Goal: Task Accomplishment & Management: Complete application form

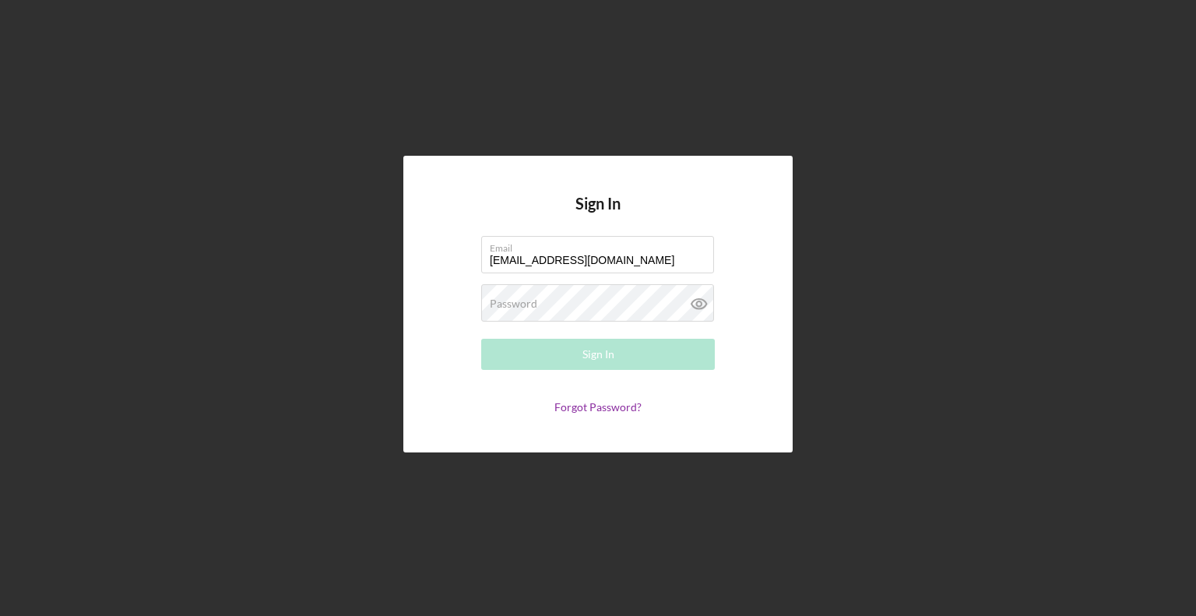
type input "[EMAIL_ADDRESS][DOMAIN_NAME]"
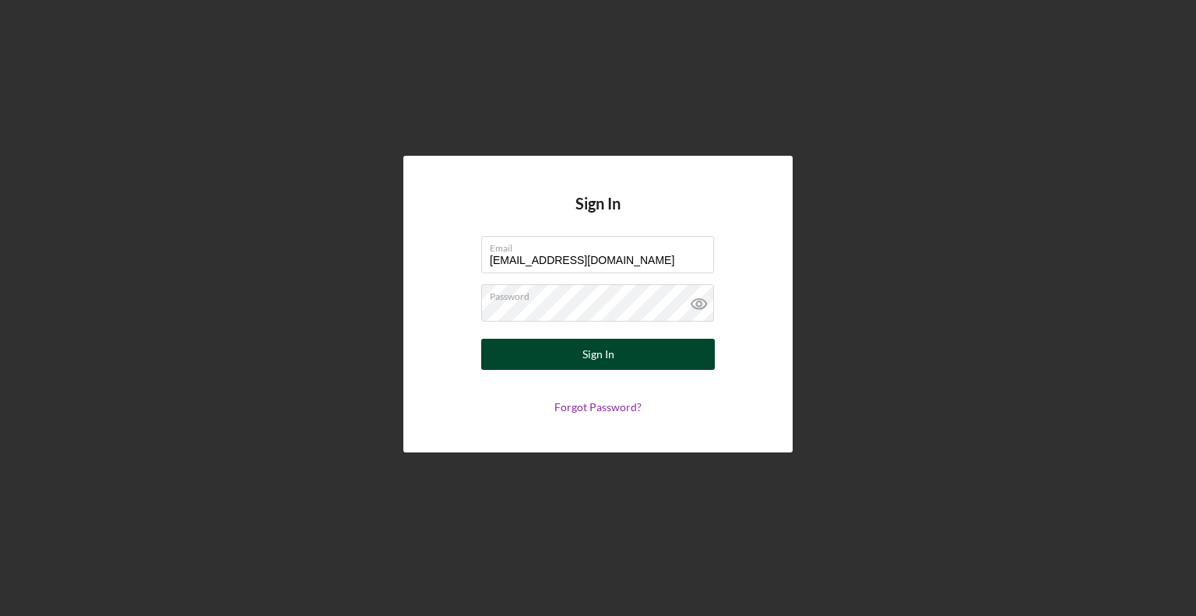
click at [505, 356] on button "Sign In" at bounding box center [598, 354] width 234 height 31
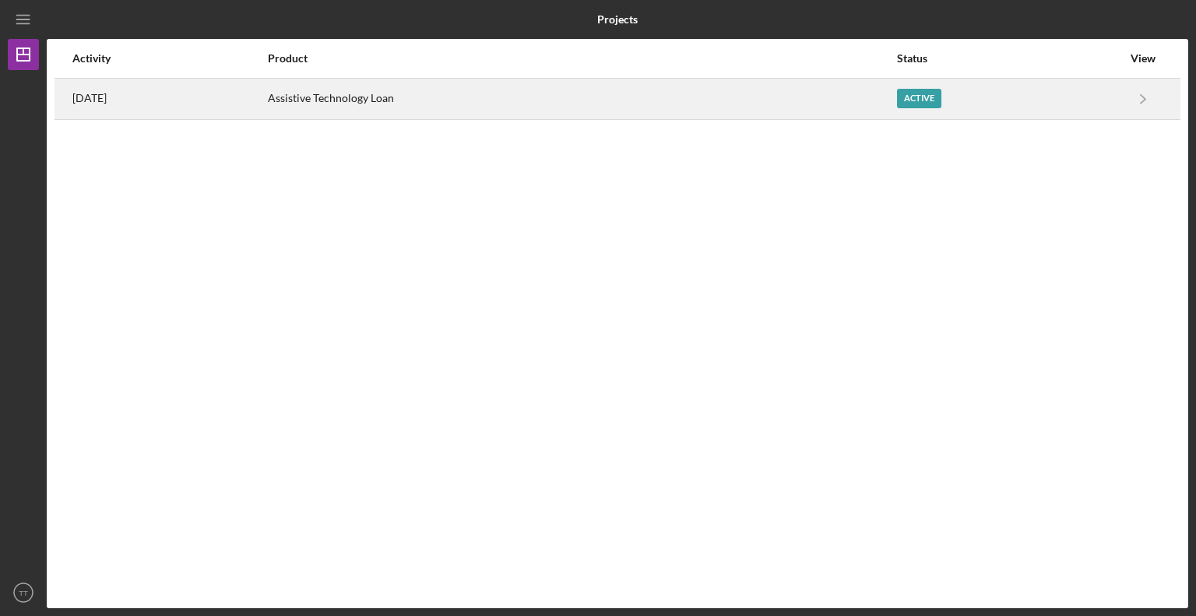
click at [922, 92] on div "Active" at bounding box center [919, 98] width 44 height 19
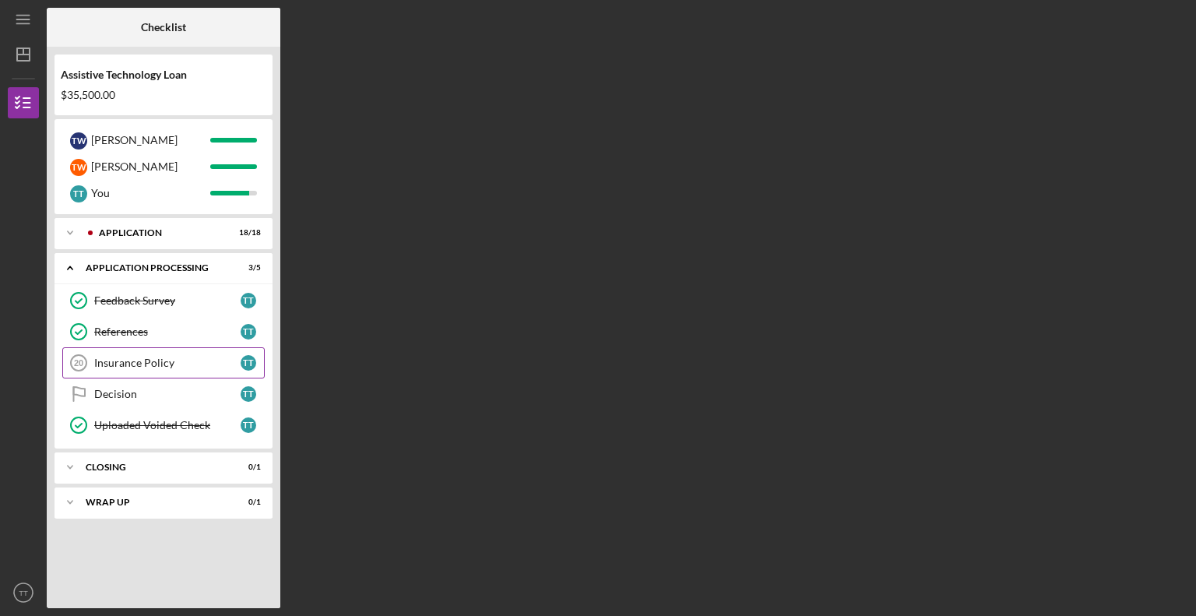
click at [131, 354] on link "Insurance Policy 20 Insurance Policy T T" at bounding box center [163, 362] width 203 height 31
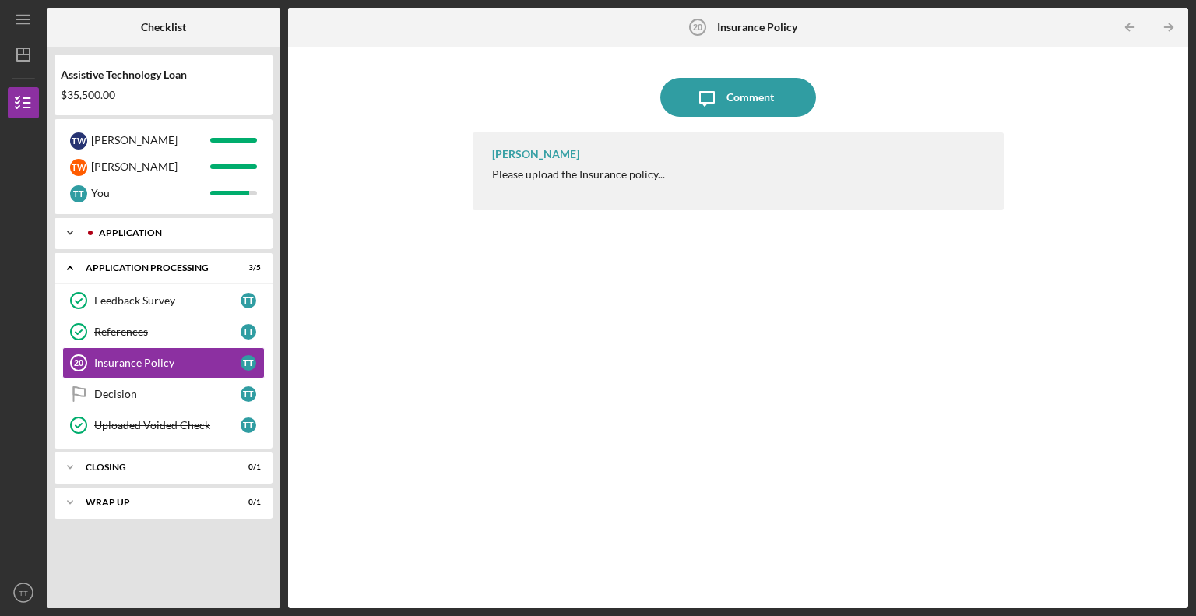
click at [68, 234] on icon "Icon/Expander" at bounding box center [70, 232] width 31 height 31
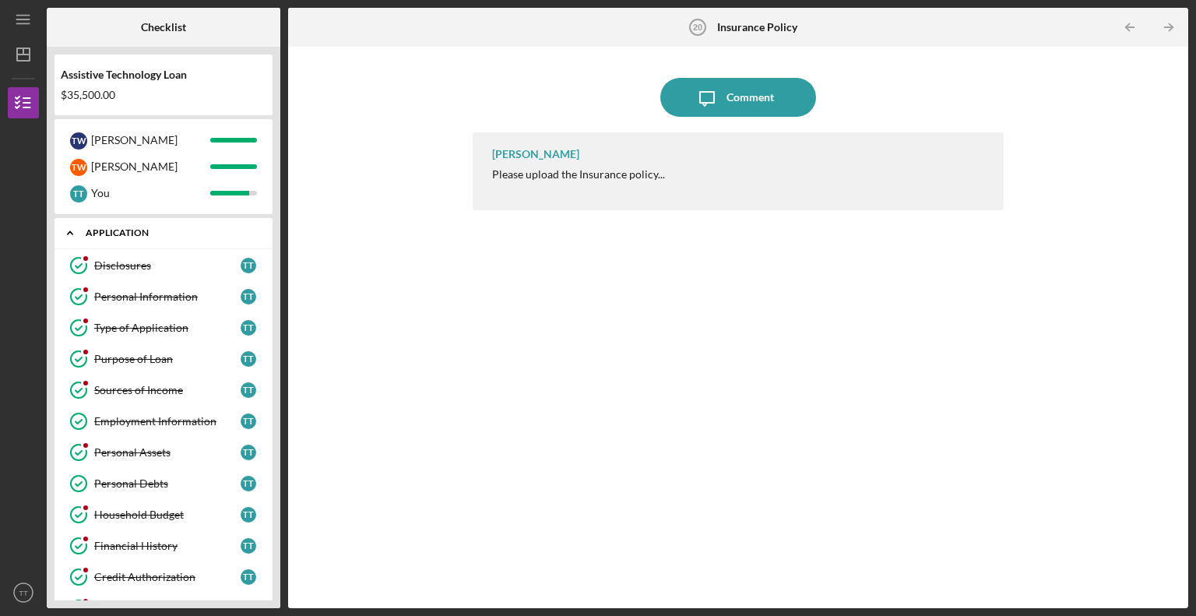
click at [69, 231] on icon "Icon/Expander" at bounding box center [70, 232] width 31 height 31
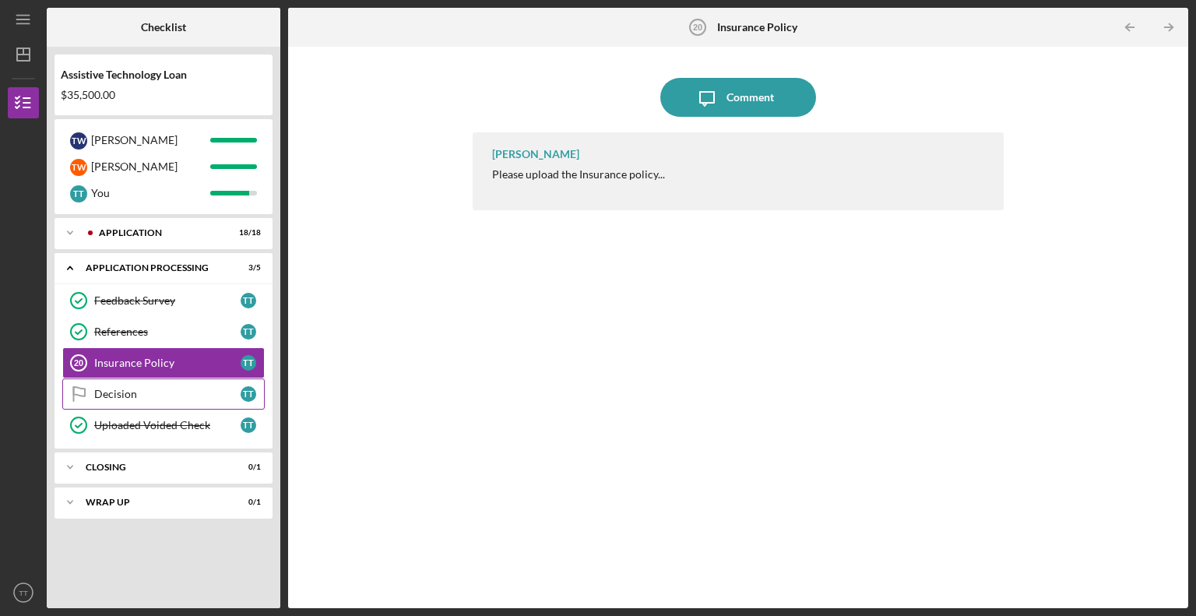
click at [115, 396] on div "Decision" at bounding box center [167, 394] width 146 height 12
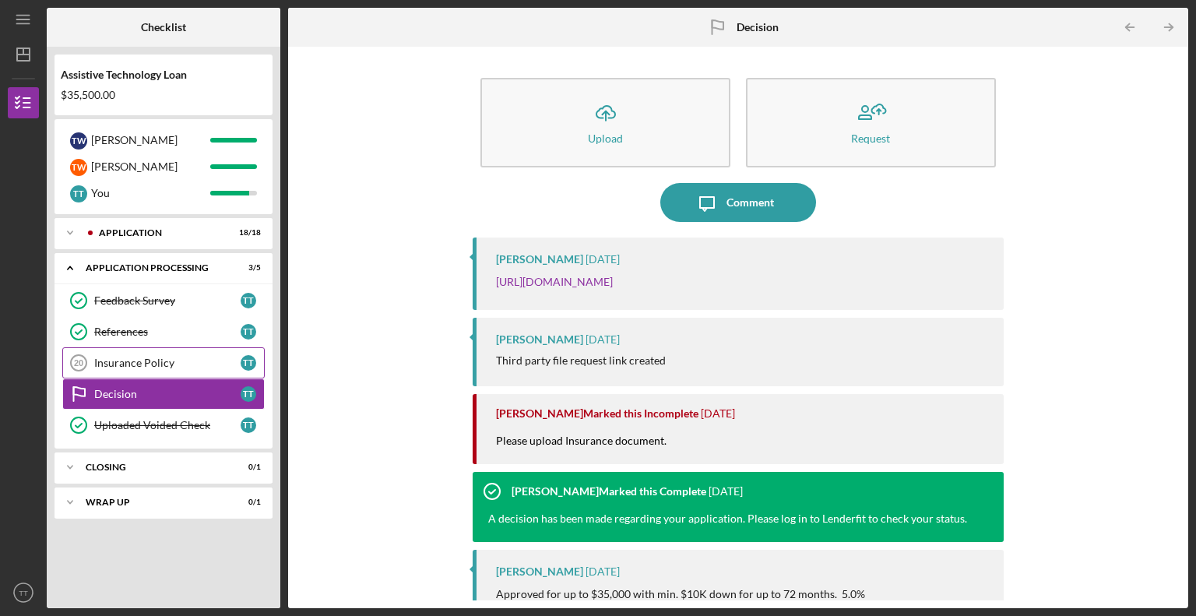
click at [122, 361] on div "Insurance Policy" at bounding box center [167, 363] width 146 height 12
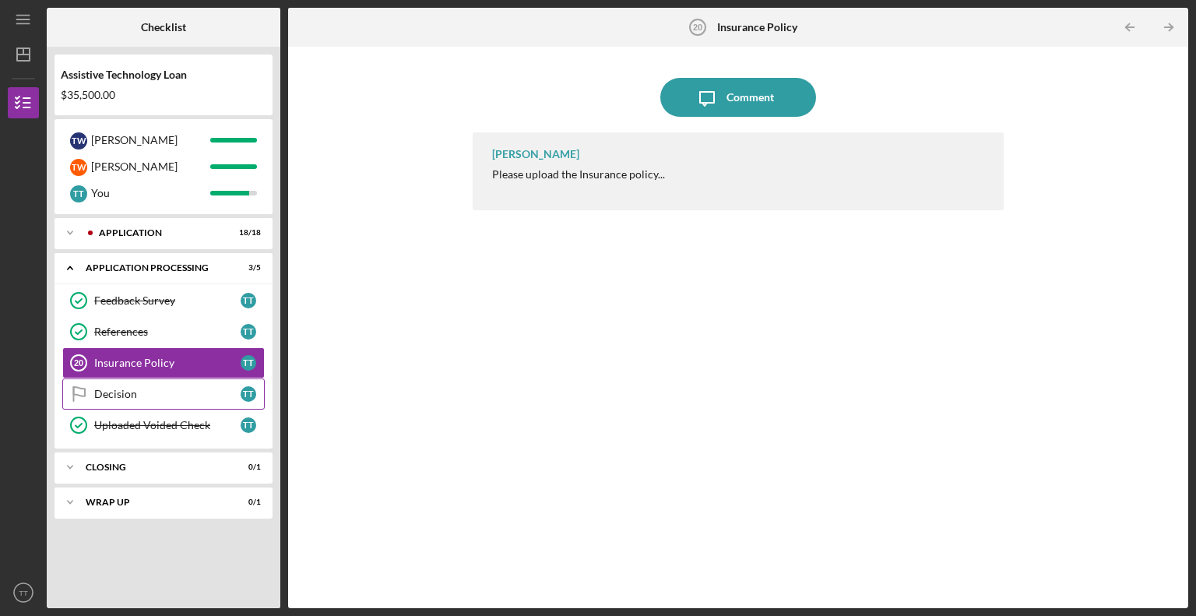
click at [118, 400] on link "Decision Decision T T" at bounding box center [163, 394] width 203 height 31
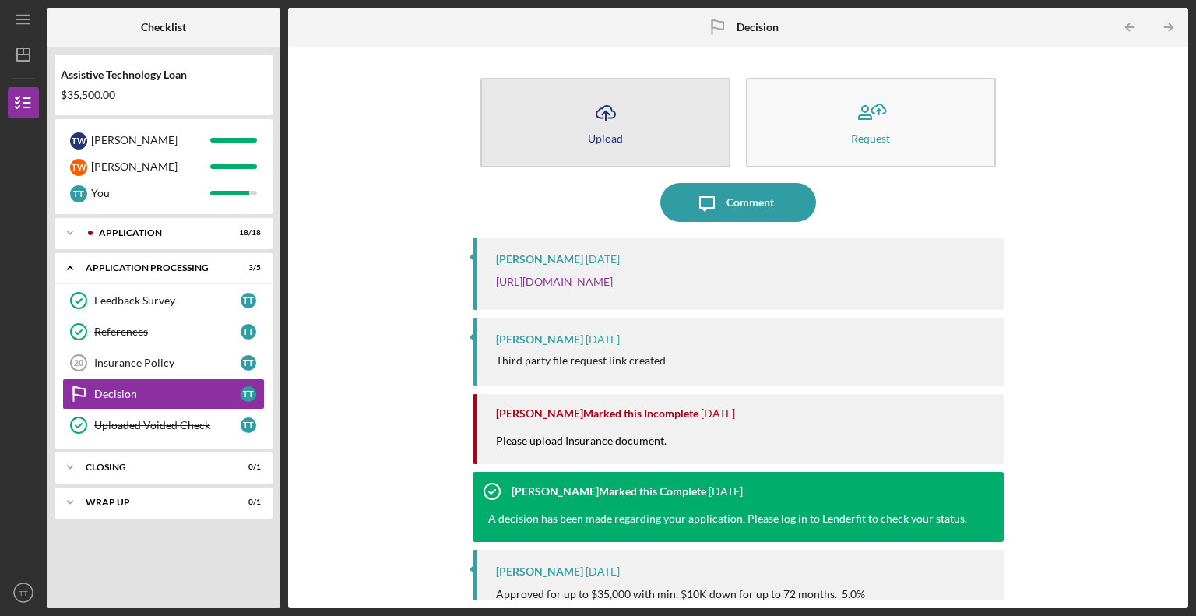
click at [601, 133] on div "Upload" at bounding box center [605, 138] width 35 height 12
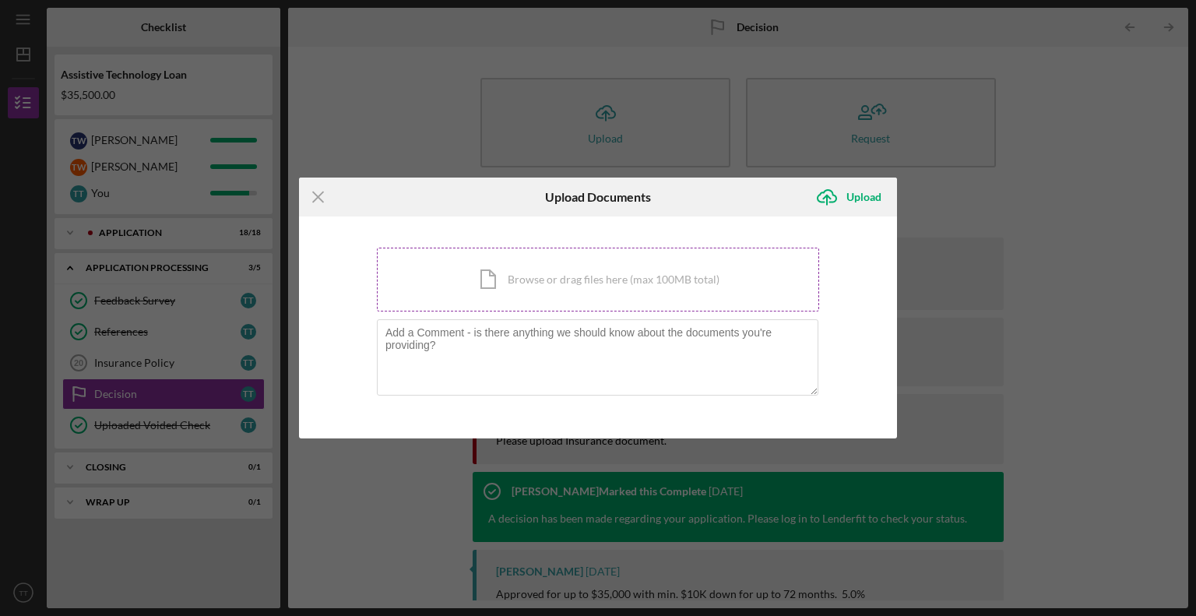
click at [595, 282] on div "Icon/Document Browse or drag files here (max 100MB total) Tap to choose files o…" at bounding box center [598, 280] width 442 height 64
drag, startPoint x: 474, startPoint y: 197, endPoint x: 463, endPoint y: 114, distance: 83.2
click at [463, 114] on div "Icon/Menu Close Upload Documents Icon/Upload Upload You're uploading documents …" at bounding box center [598, 308] width 1196 height 616
drag, startPoint x: 477, startPoint y: 195, endPoint x: 468, endPoint y: 110, distance: 85.3
click at [468, 110] on div "Icon/Menu Close Upload Documents Icon/Upload Upload You're uploading documents …" at bounding box center [598, 308] width 1196 height 616
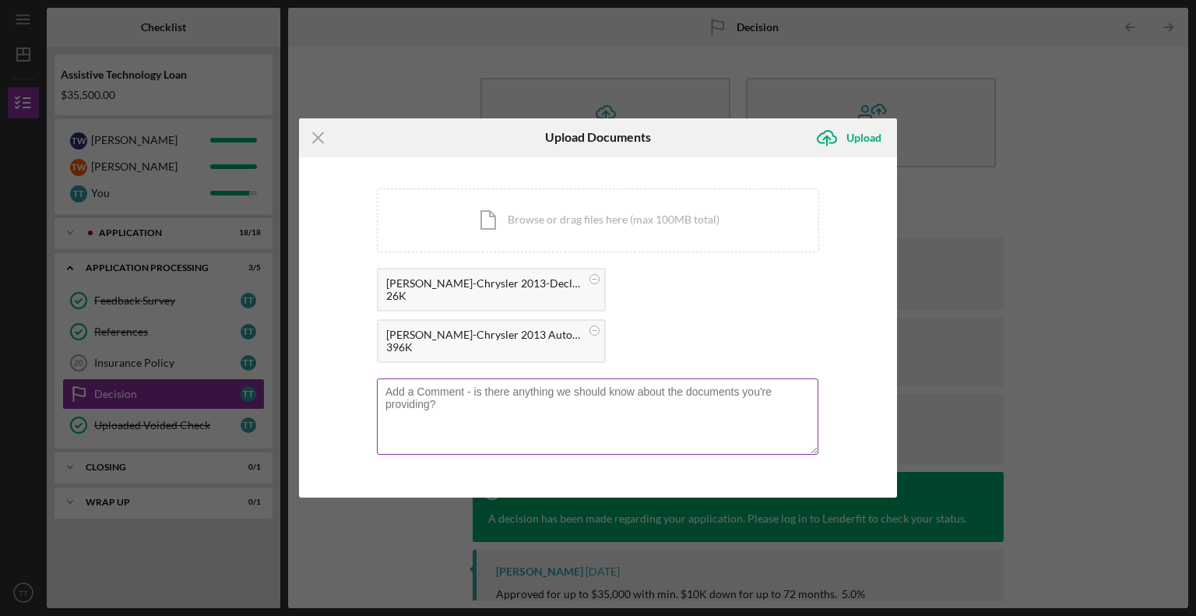
click at [446, 403] on textarea at bounding box center [598, 417] width 442 height 76
type textarea "H"
type textarea "T"
click at [861, 144] on div "Upload" at bounding box center [864, 137] width 35 height 31
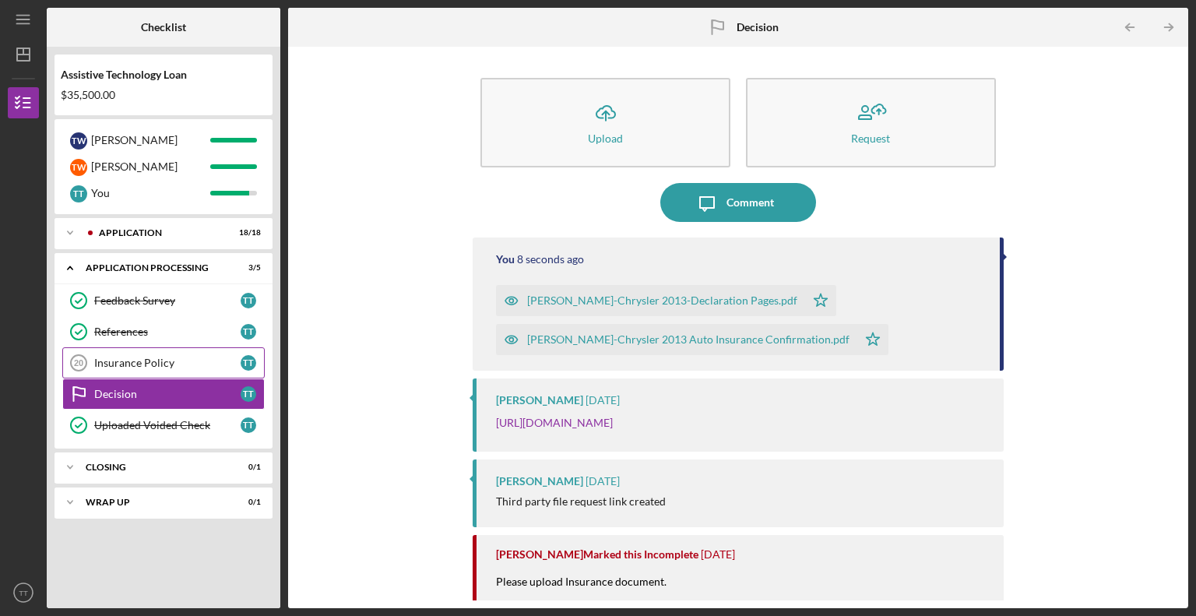
click at [121, 362] on div "Insurance Policy" at bounding box center [167, 363] width 146 height 12
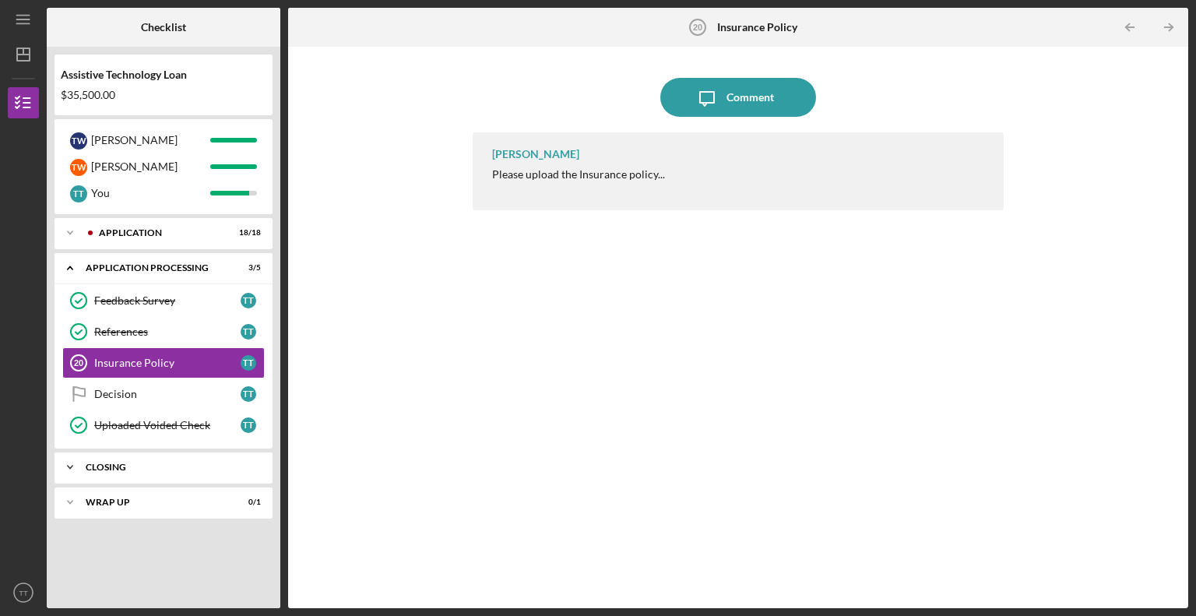
click at [71, 467] on polyline at bounding box center [70, 467] width 5 height 3
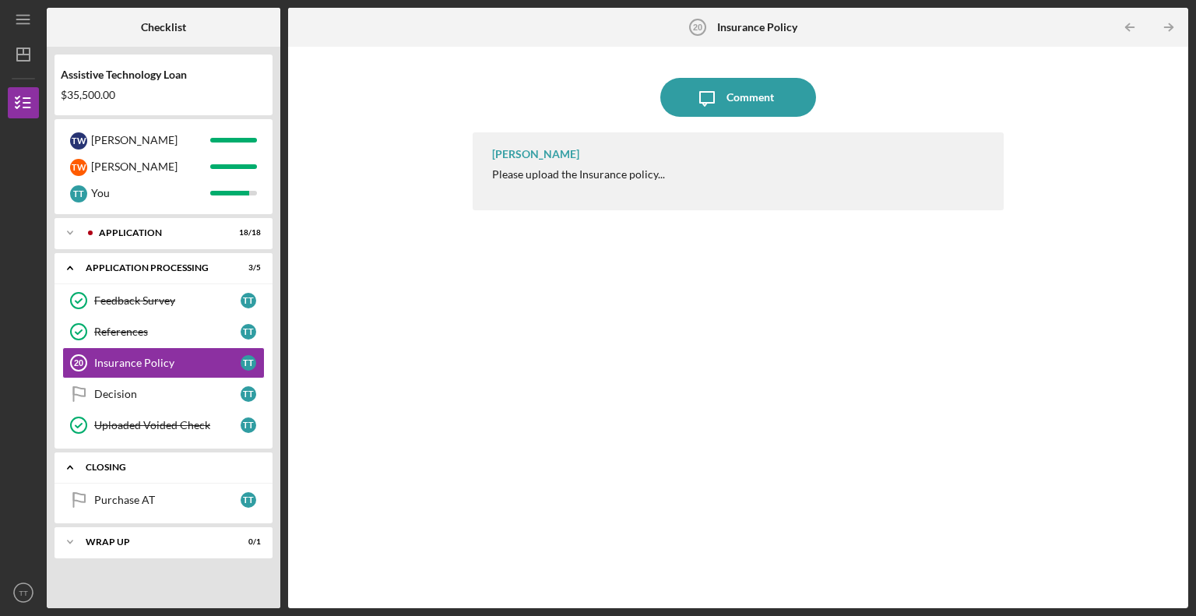
click at [71, 467] on icon "Icon/Expander" at bounding box center [70, 467] width 31 height 31
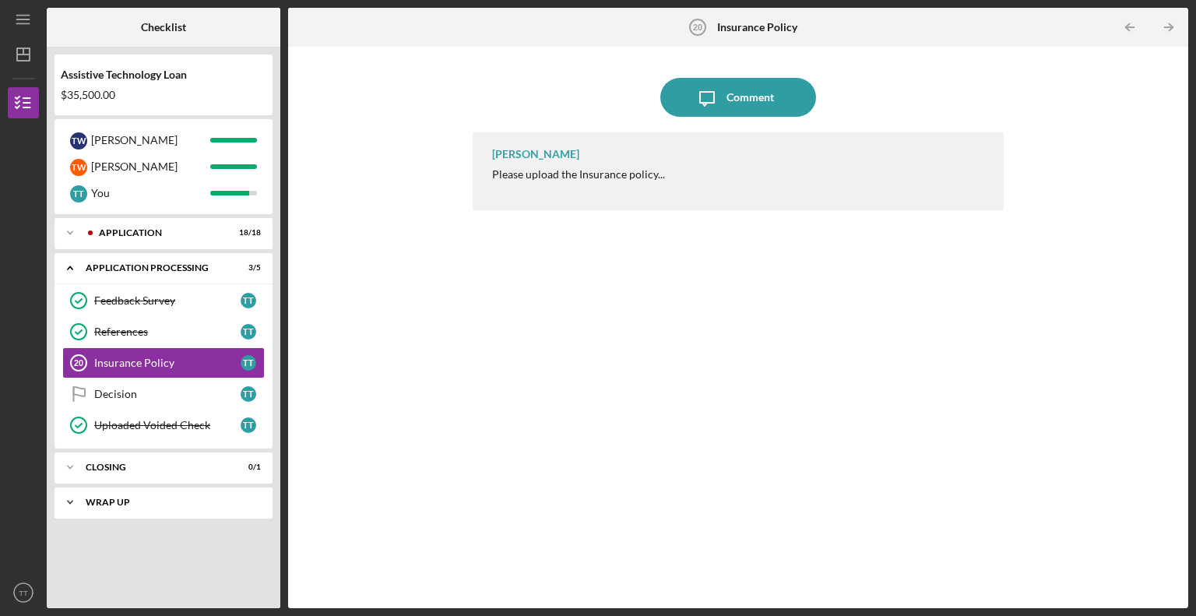
click at [71, 504] on icon "Icon/Expander" at bounding box center [70, 502] width 31 height 31
click at [69, 502] on icon "Icon/Expander" at bounding box center [70, 502] width 31 height 31
click at [551, 175] on div "Please upload the Insurance policy..." at bounding box center [578, 174] width 173 height 12
click at [21, 592] on text "TT" at bounding box center [23, 593] width 9 height 9
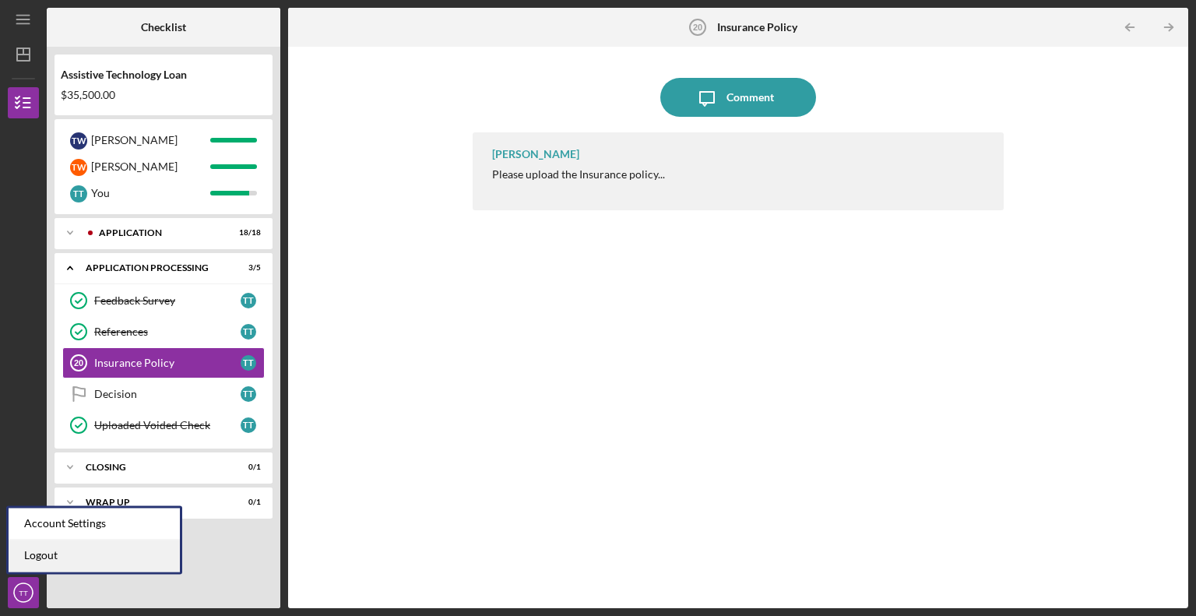
click at [39, 557] on link "Logout" at bounding box center [94, 556] width 171 height 32
